Goal: Information Seeking & Learning: Learn about a topic

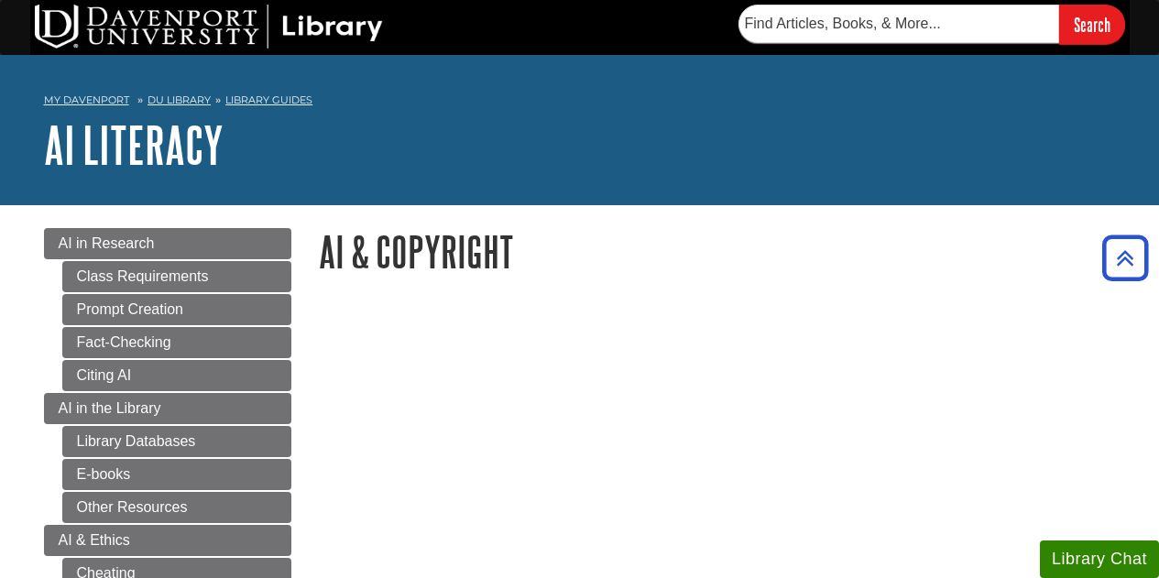
scroll to position [458, 0]
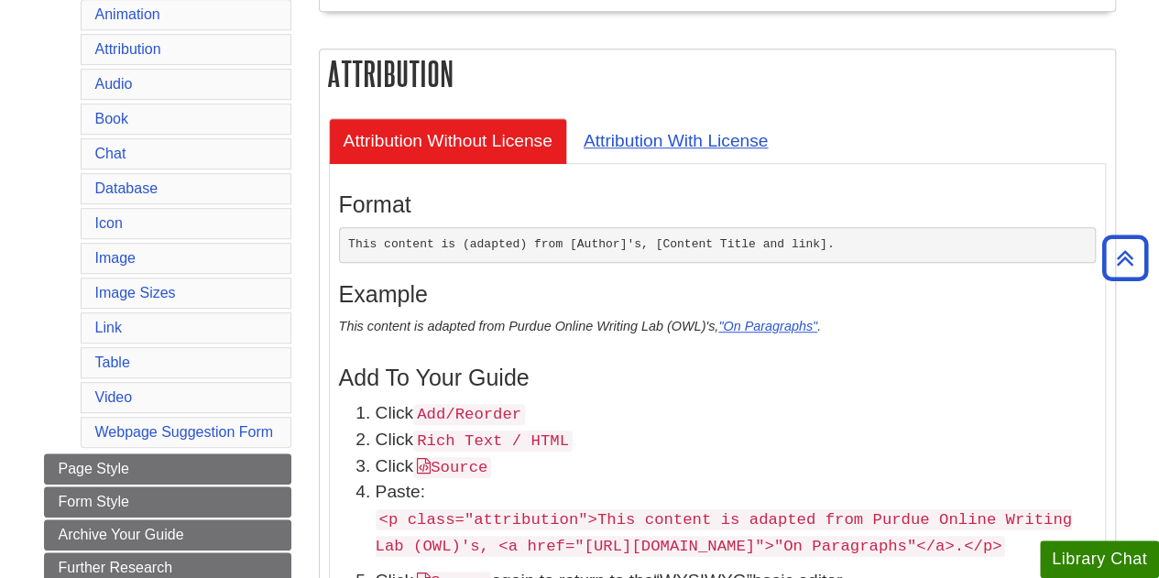
scroll to position [512, 0]
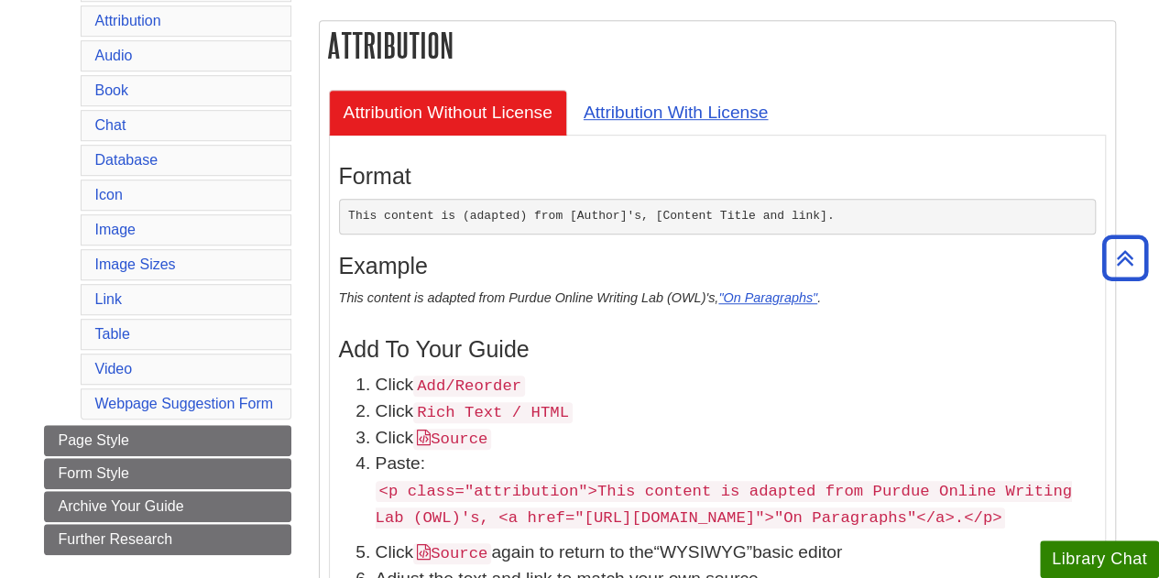
click at [694, 215] on pre "This content is (adapted) from [Author]'s, [Content Title and link]." at bounding box center [717, 217] width 757 height 37
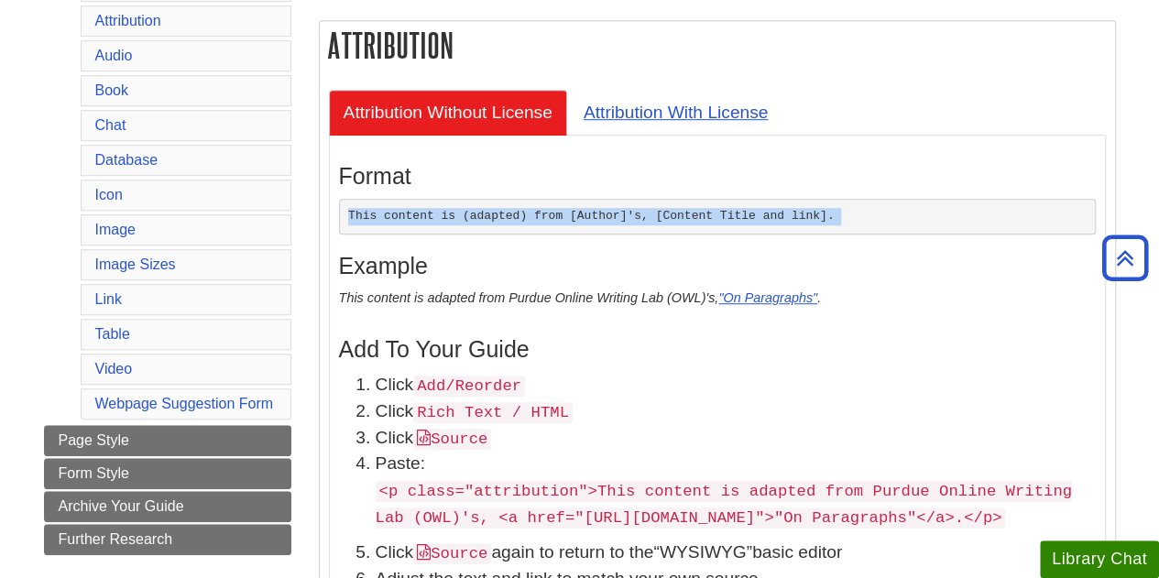
click at [694, 215] on pre "This content is (adapted) from [Author]'s, [Content Title and link]." at bounding box center [717, 217] width 757 height 37
copy div "This content is (adapted) from [Author]'s, [Content Title and link]."
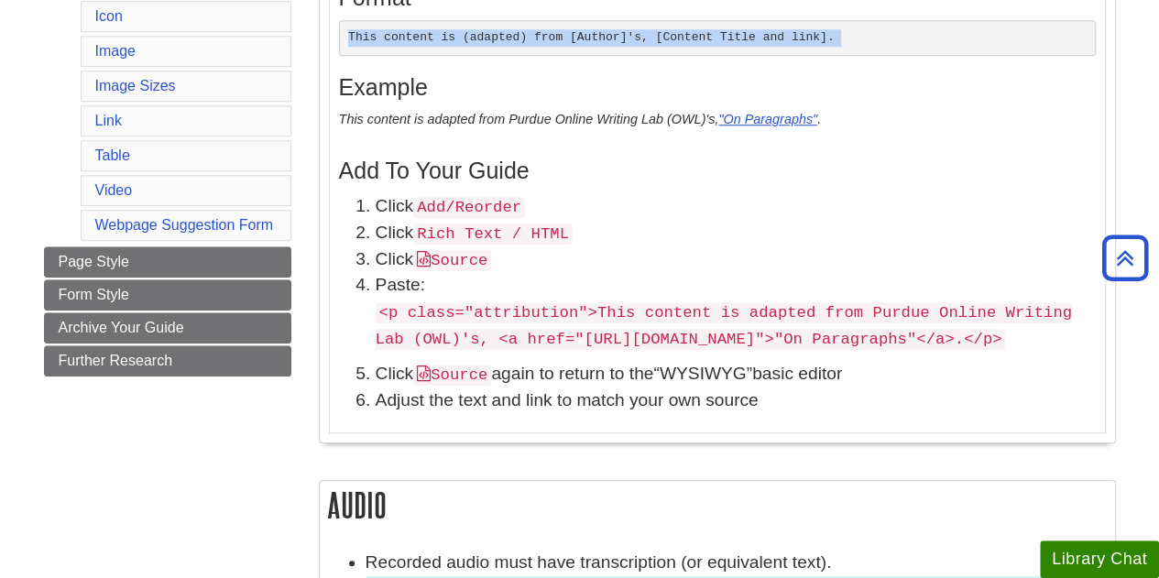
scroll to position [695, 0]
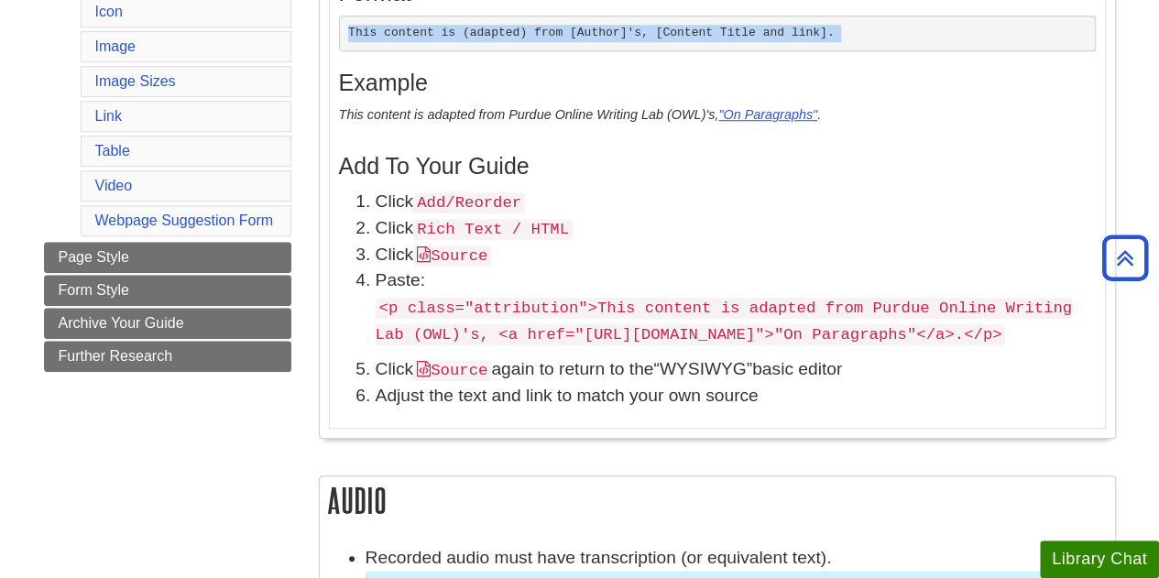
drag, startPoint x: 381, startPoint y: 301, endPoint x: 837, endPoint y: 374, distance: 462.1
click at [837, 347] on p "<p class="attribution">This content is adapted from Purdue Online Writing Lab (…" at bounding box center [736, 320] width 720 height 53
copy code "<p class="attribution">This content is adapted from Purdue Online Writing Lab (…"
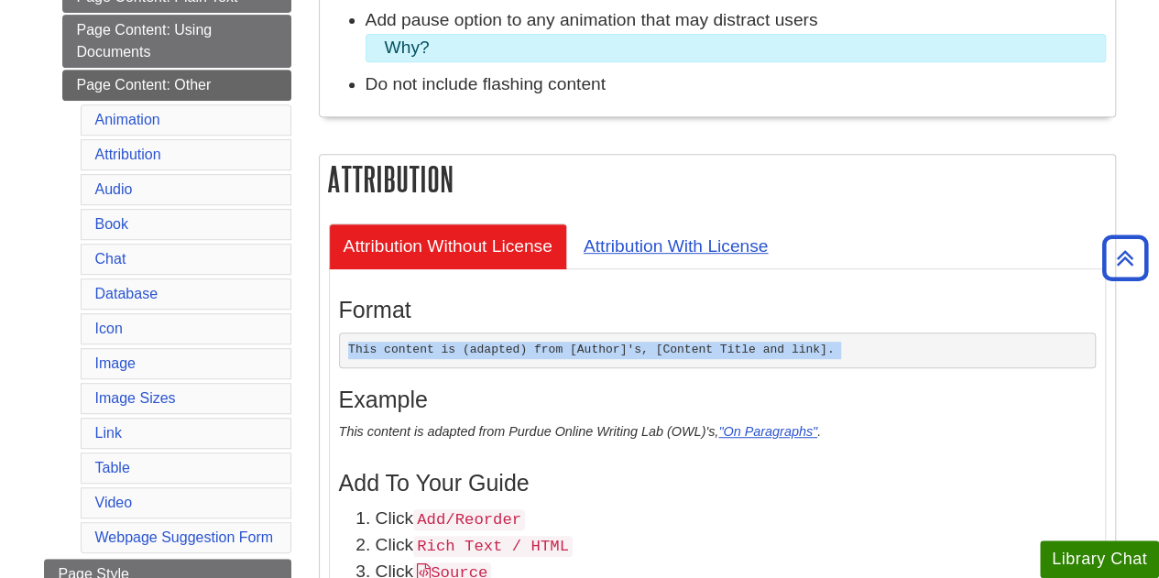
scroll to position [421, 0]
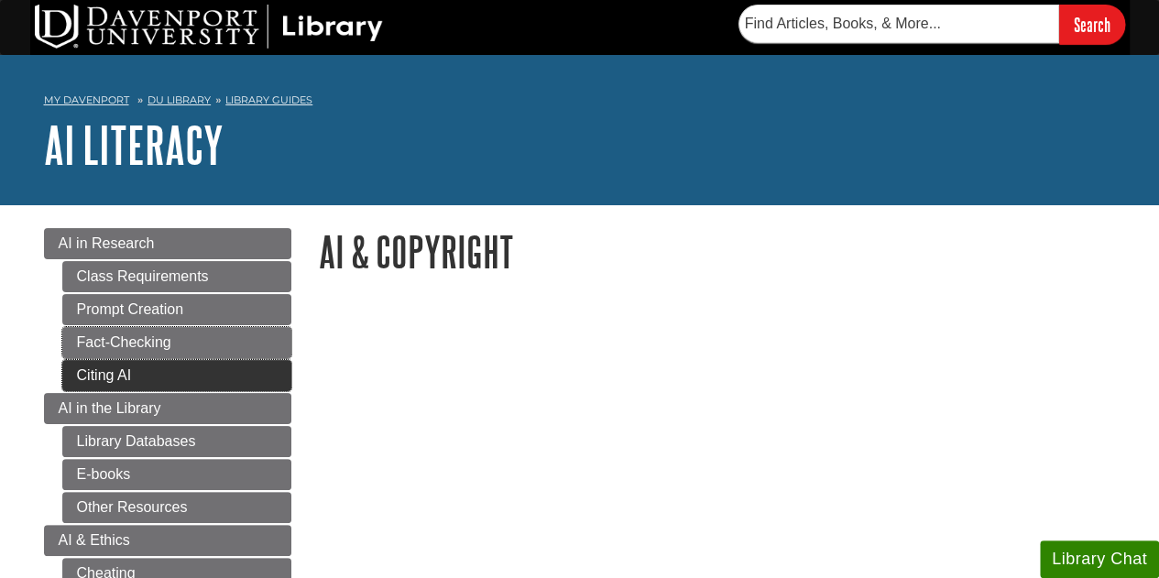
drag, startPoint x: 152, startPoint y: 347, endPoint x: 172, endPoint y: 364, distance: 26.0
click at [152, 347] on link "Fact-Checking" at bounding box center [176, 342] width 229 height 31
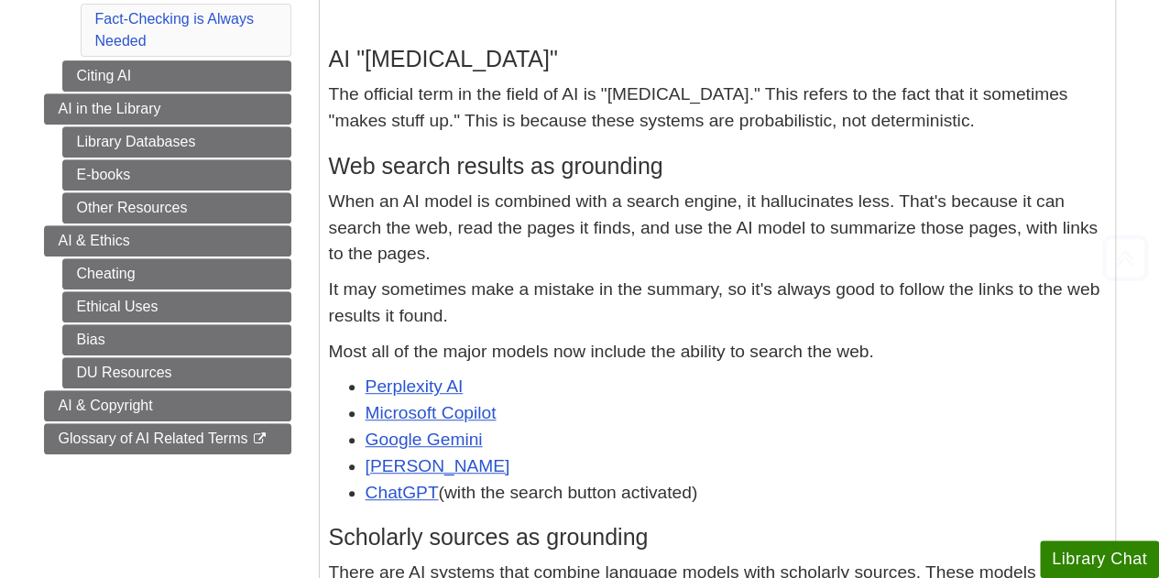
scroll to position [366, 0]
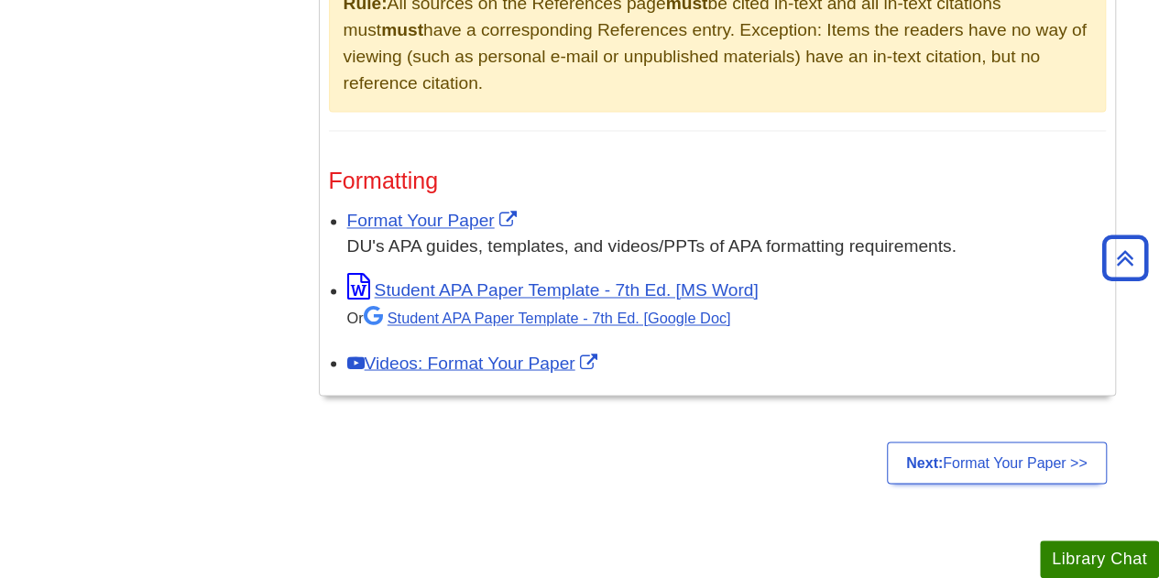
scroll to position [1815, 0]
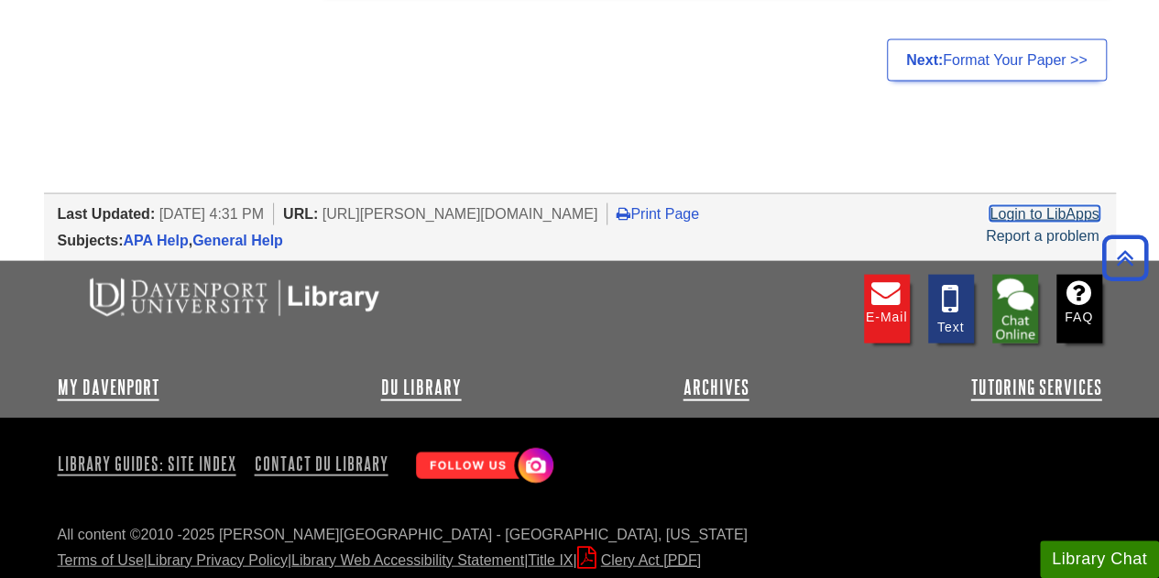
click at [1043, 206] on link "Login to LibApps" at bounding box center [1043, 214] width 109 height 16
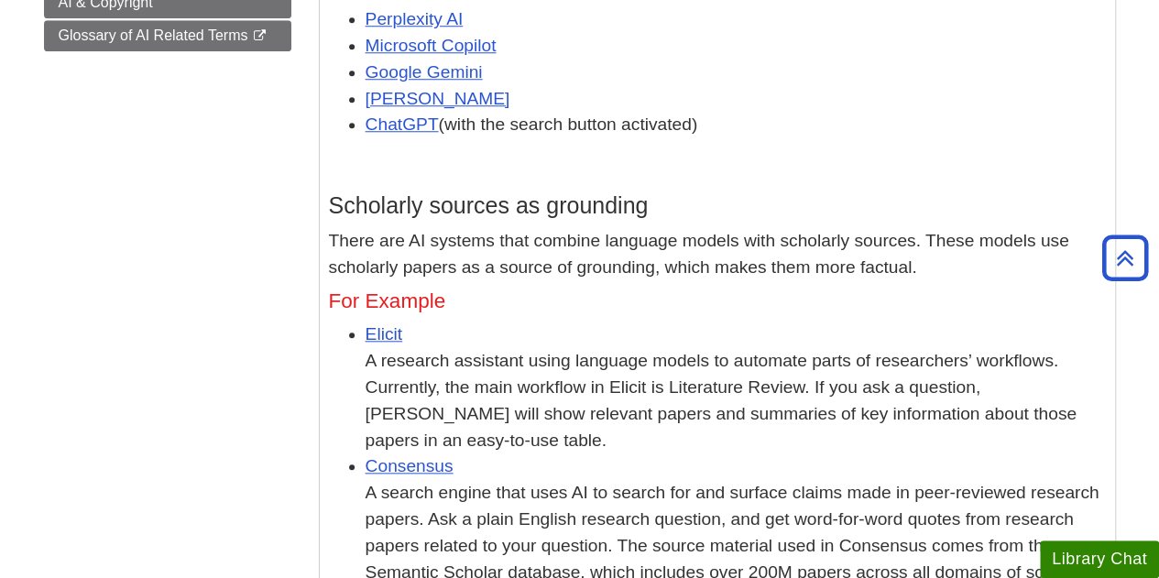
scroll to position [733, 0]
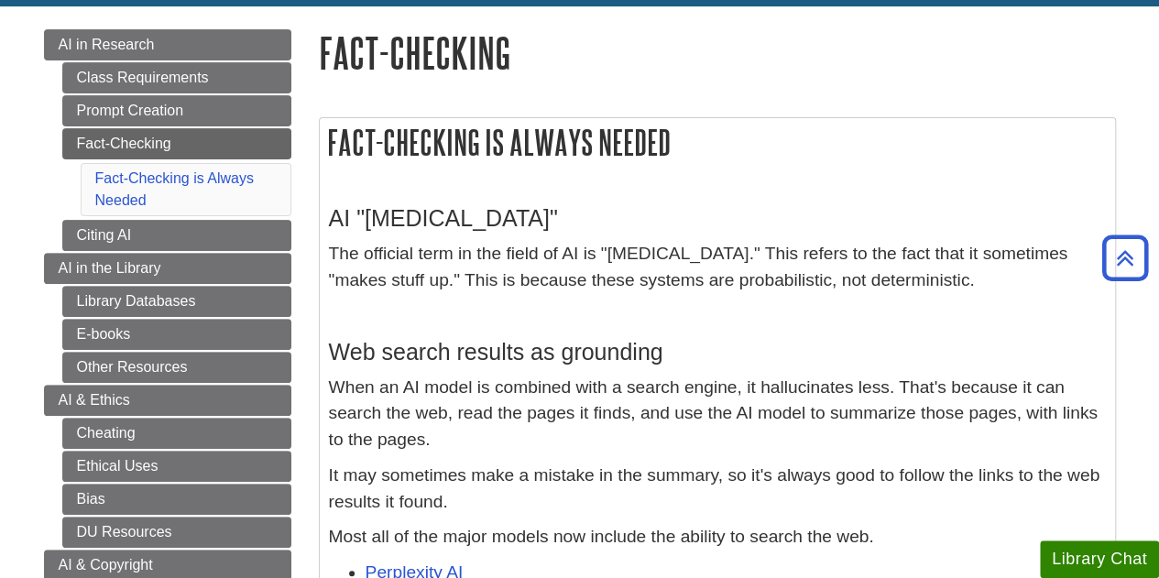
scroll to position [92, 0]
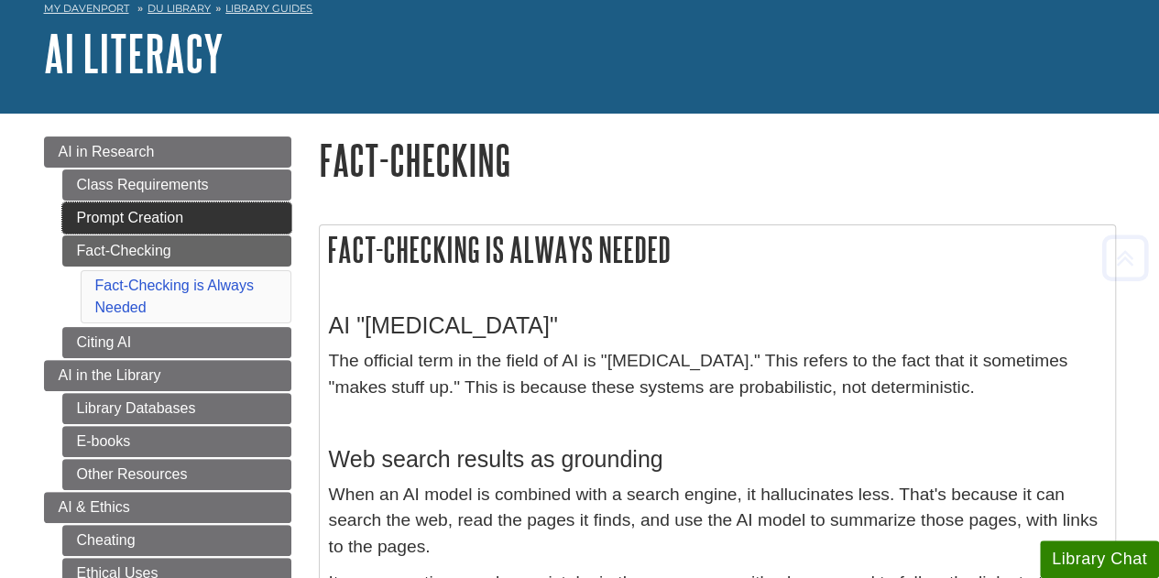
click at [172, 208] on link "Prompt Creation" at bounding box center [176, 217] width 229 height 31
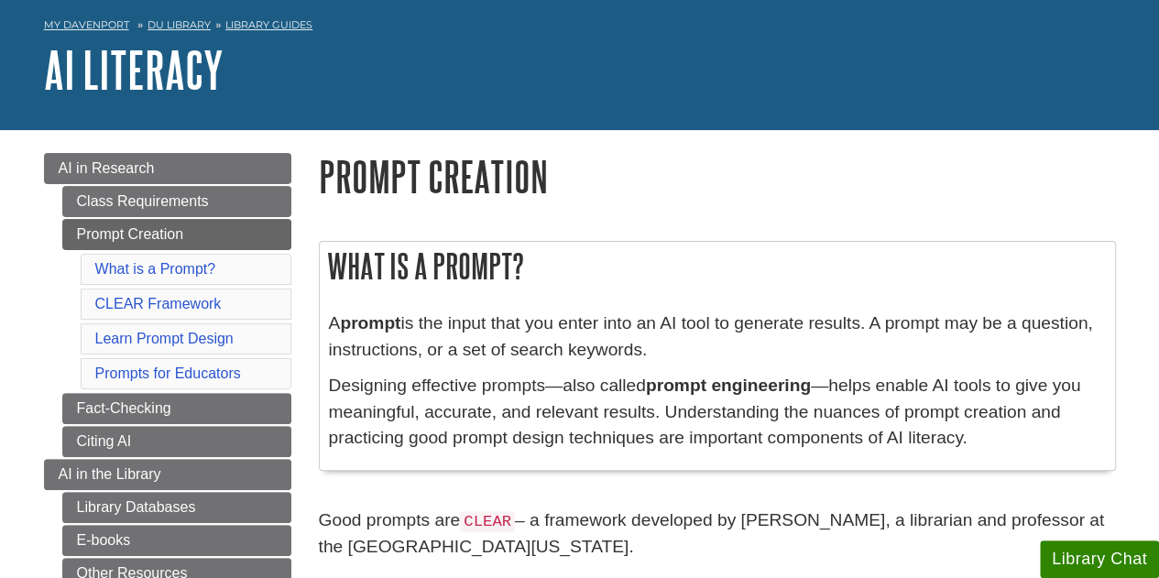
scroll to position [92, 0]
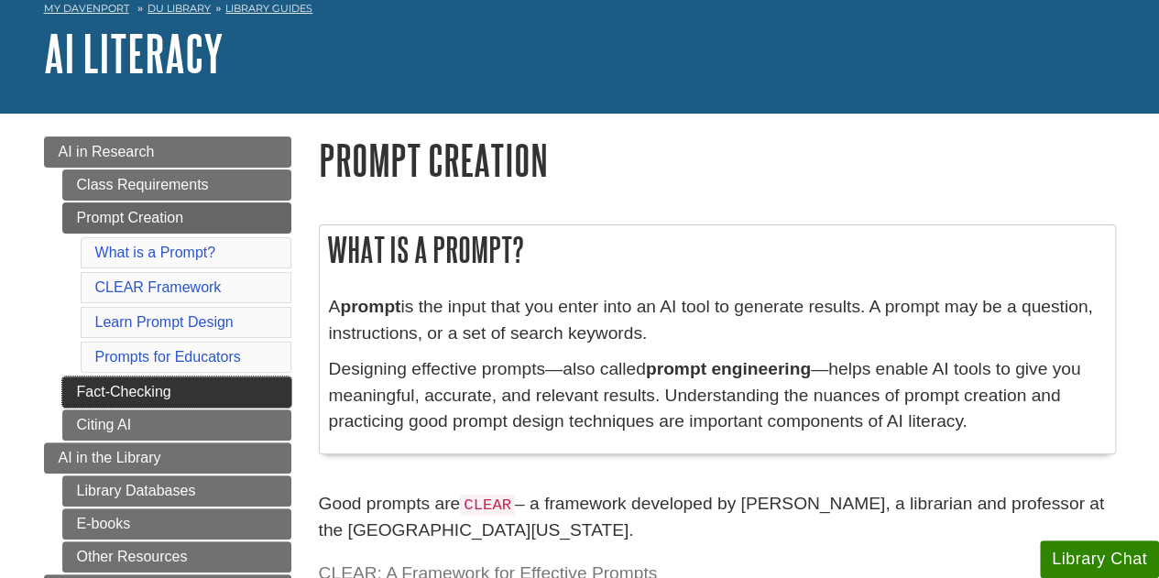
click at [216, 388] on link "Fact-Checking" at bounding box center [176, 392] width 229 height 31
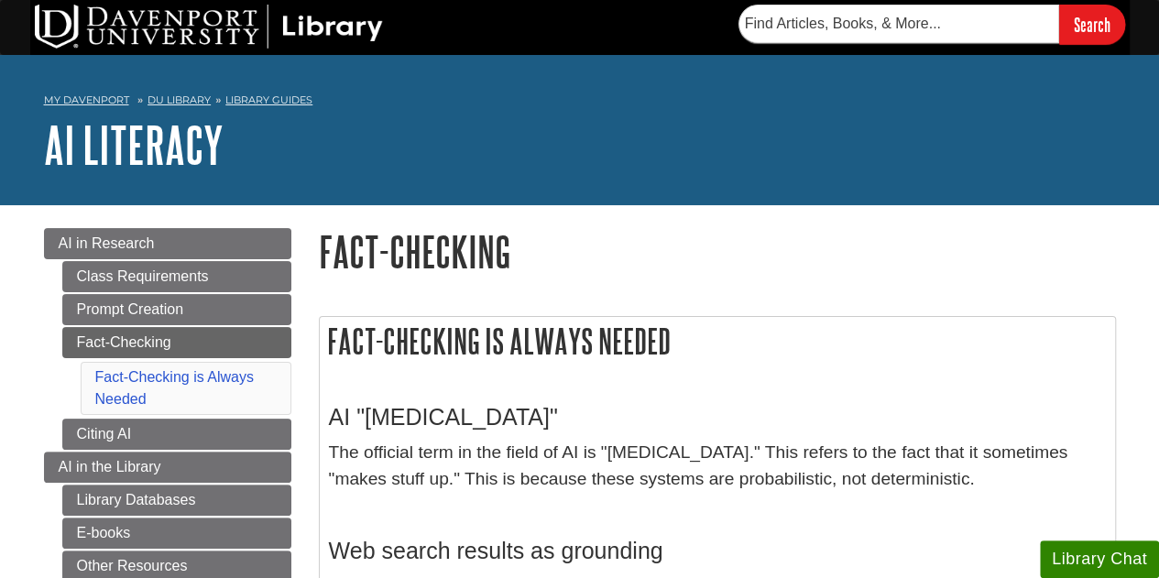
scroll to position [92, 0]
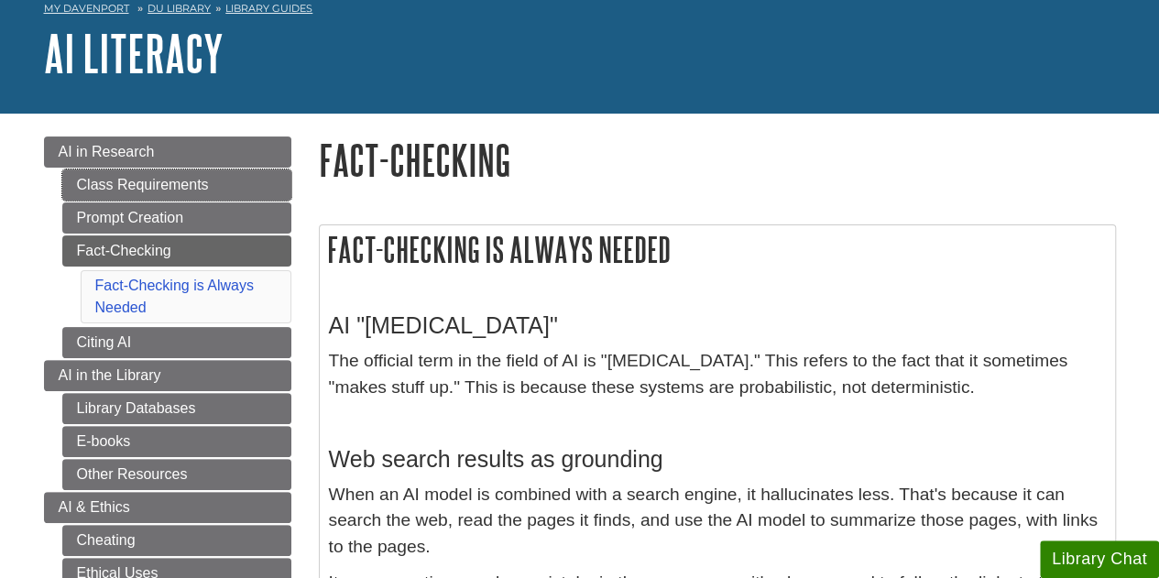
click at [187, 199] on link "Class Requirements" at bounding box center [176, 184] width 229 height 31
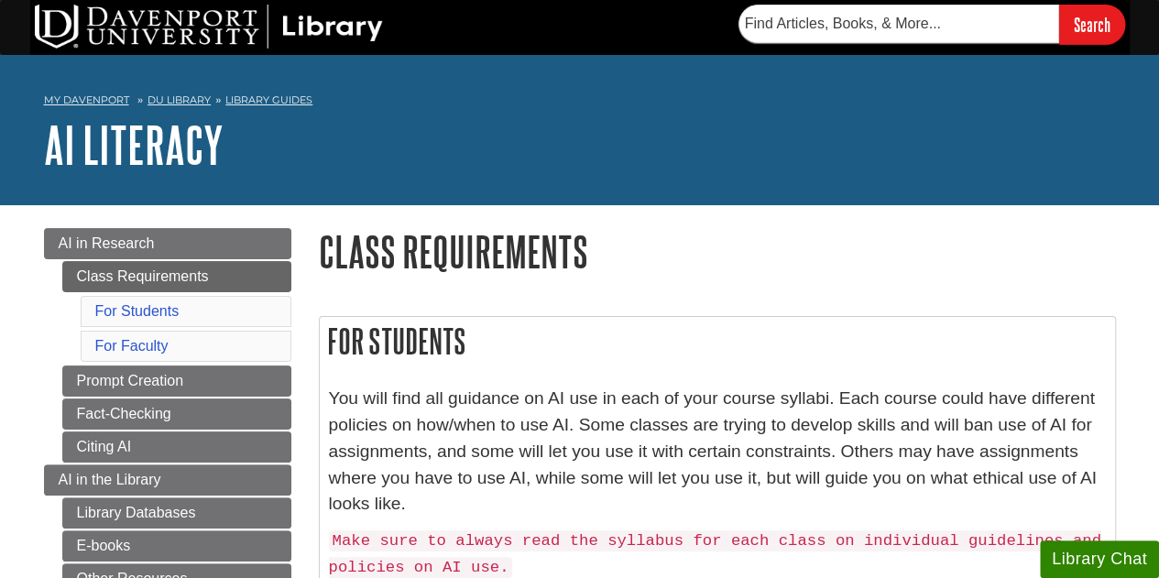
drag, startPoint x: 0, startPoint y: 0, endPoint x: 191, endPoint y: 186, distance: 266.9
click at [191, 186] on div "My Davenport DU Library Library Guides AI Literacy Class Requirements Search th…" at bounding box center [579, 130] width 1159 height 150
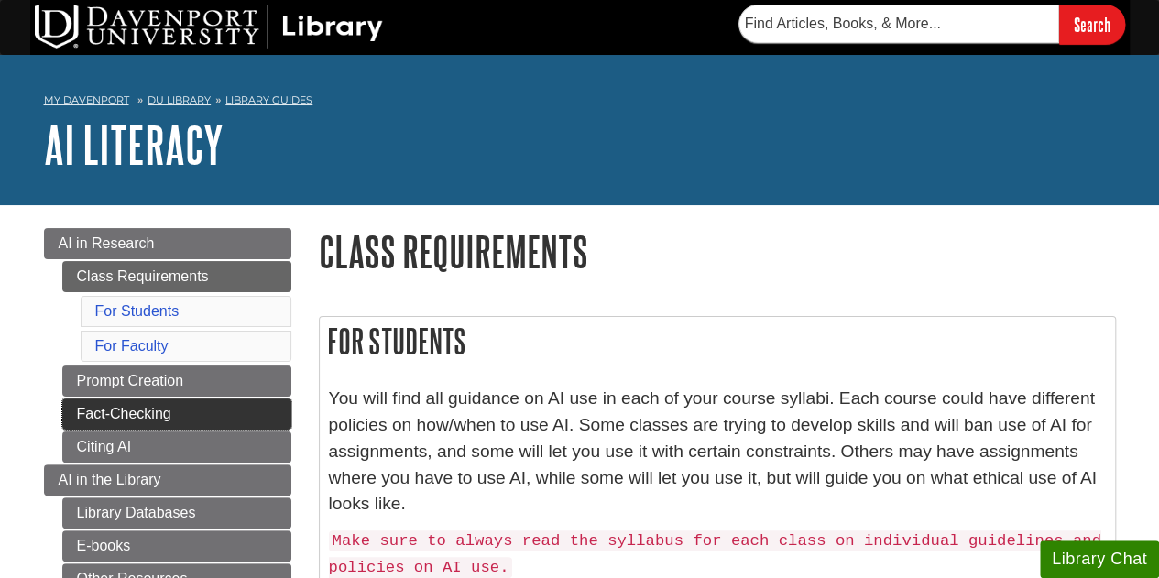
click at [148, 414] on link "Fact-Checking" at bounding box center [176, 414] width 229 height 31
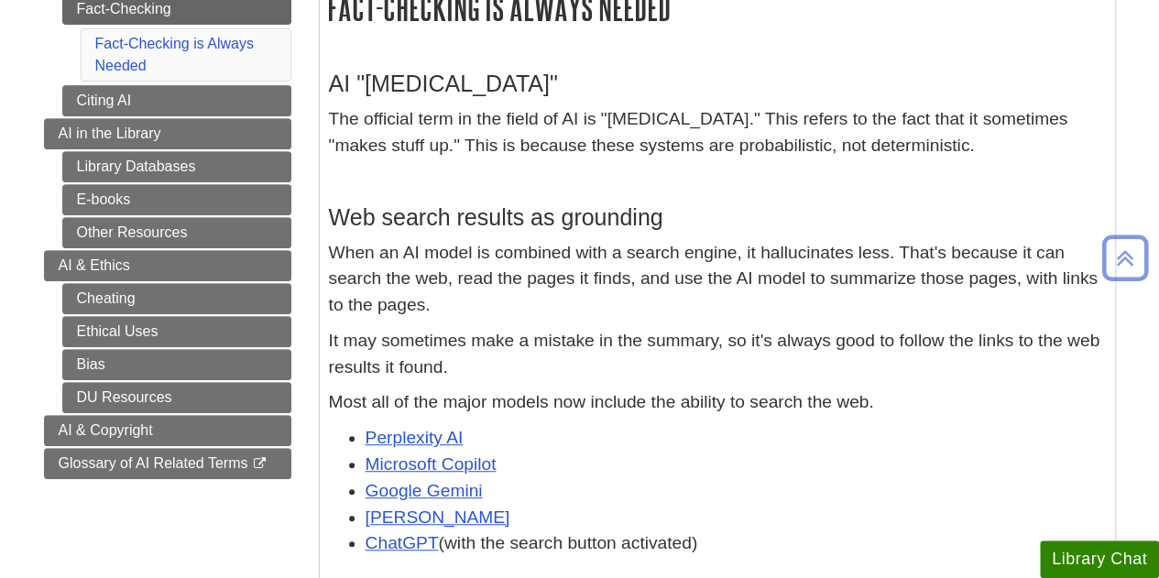
scroll to position [183, 0]
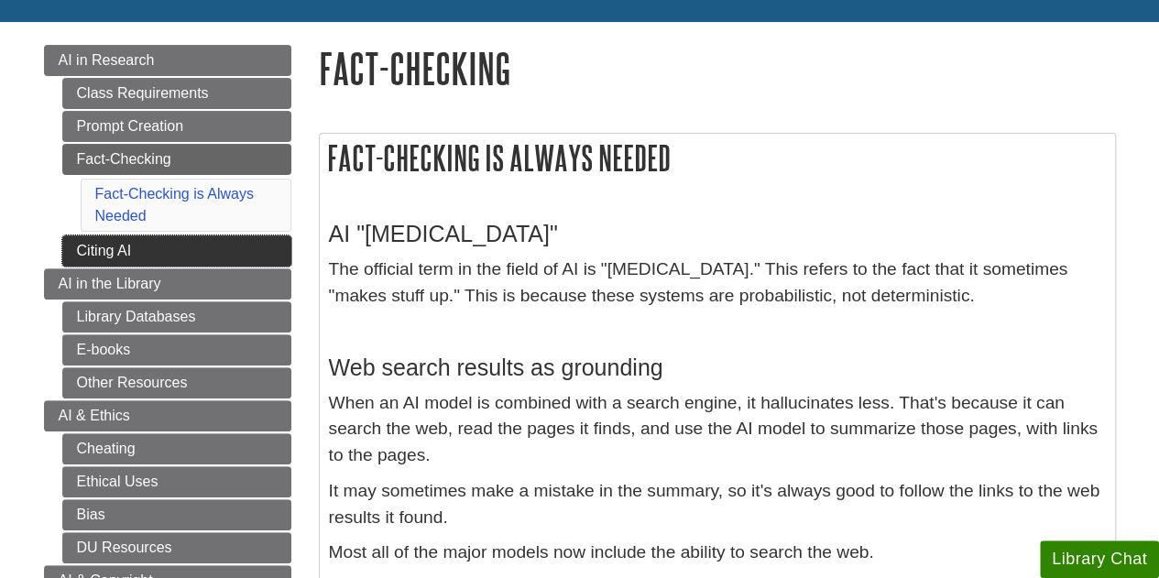
click at [279, 237] on link "Citing AI" at bounding box center [176, 250] width 229 height 31
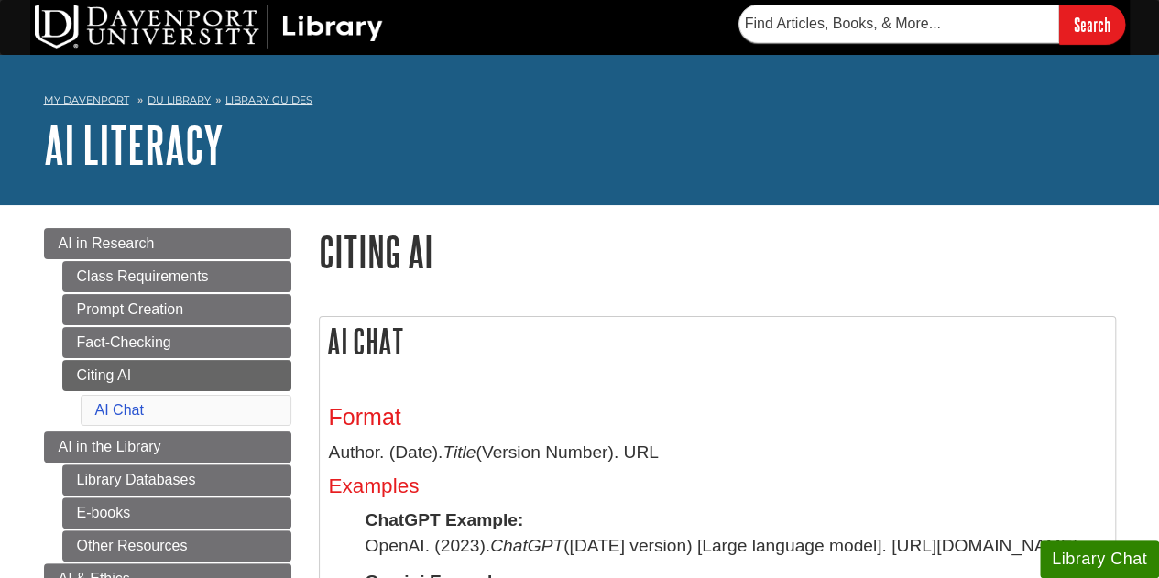
scroll to position [183, 0]
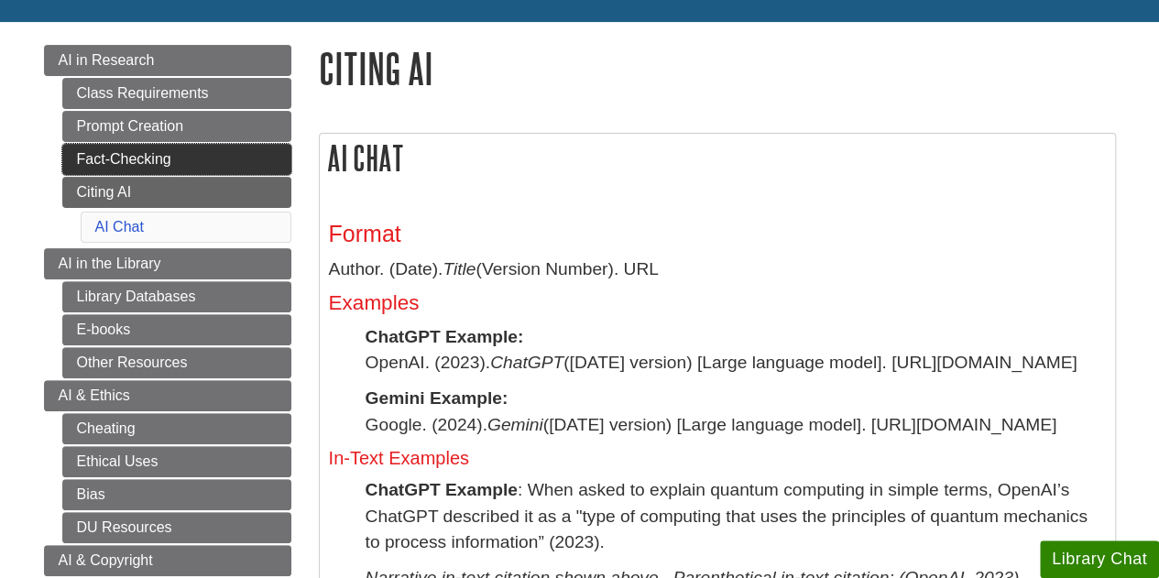
click at [157, 154] on link "Fact-Checking" at bounding box center [176, 159] width 229 height 31
